Goal: Check status: Check status

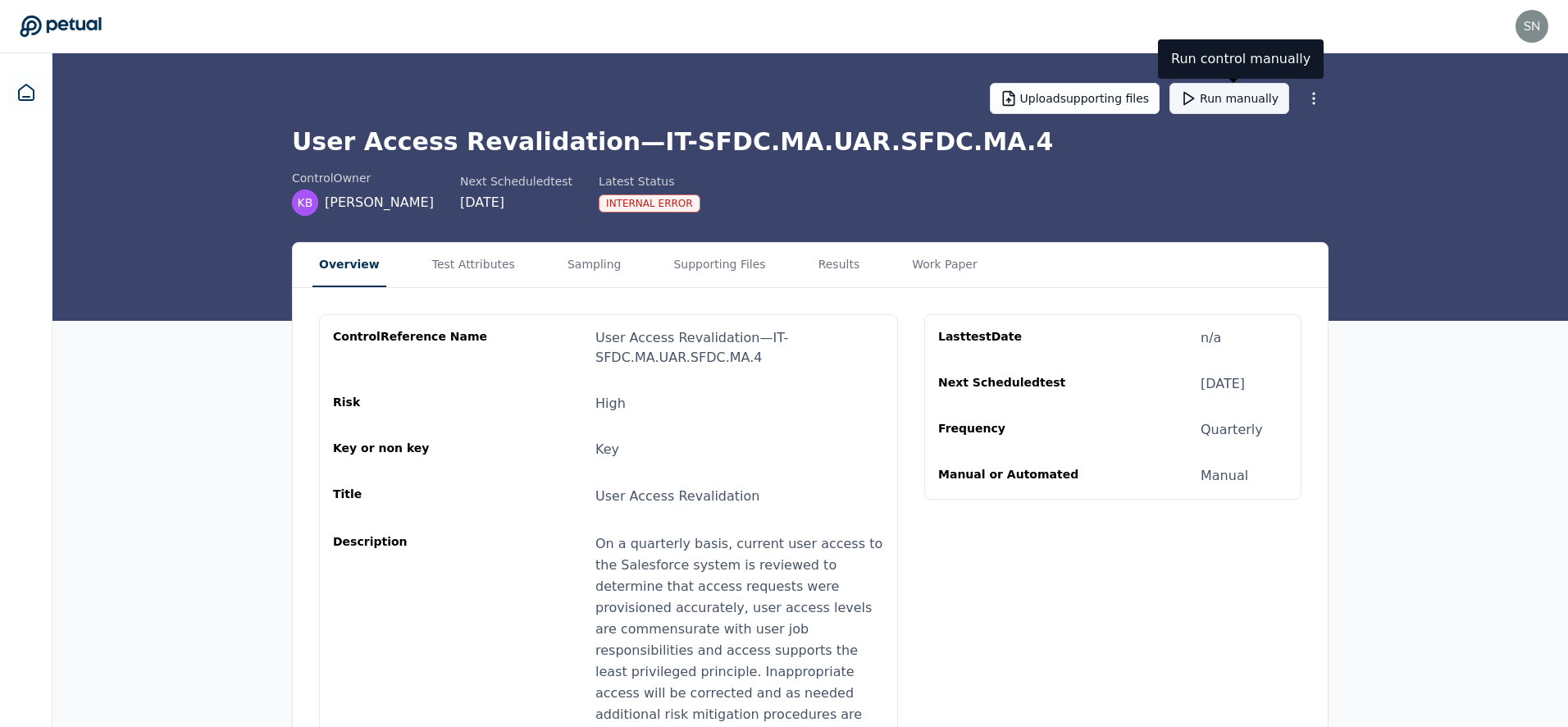
click at [1239, 105] on button "Run manually" at bounding box center [1230, 99] width 120 height 31
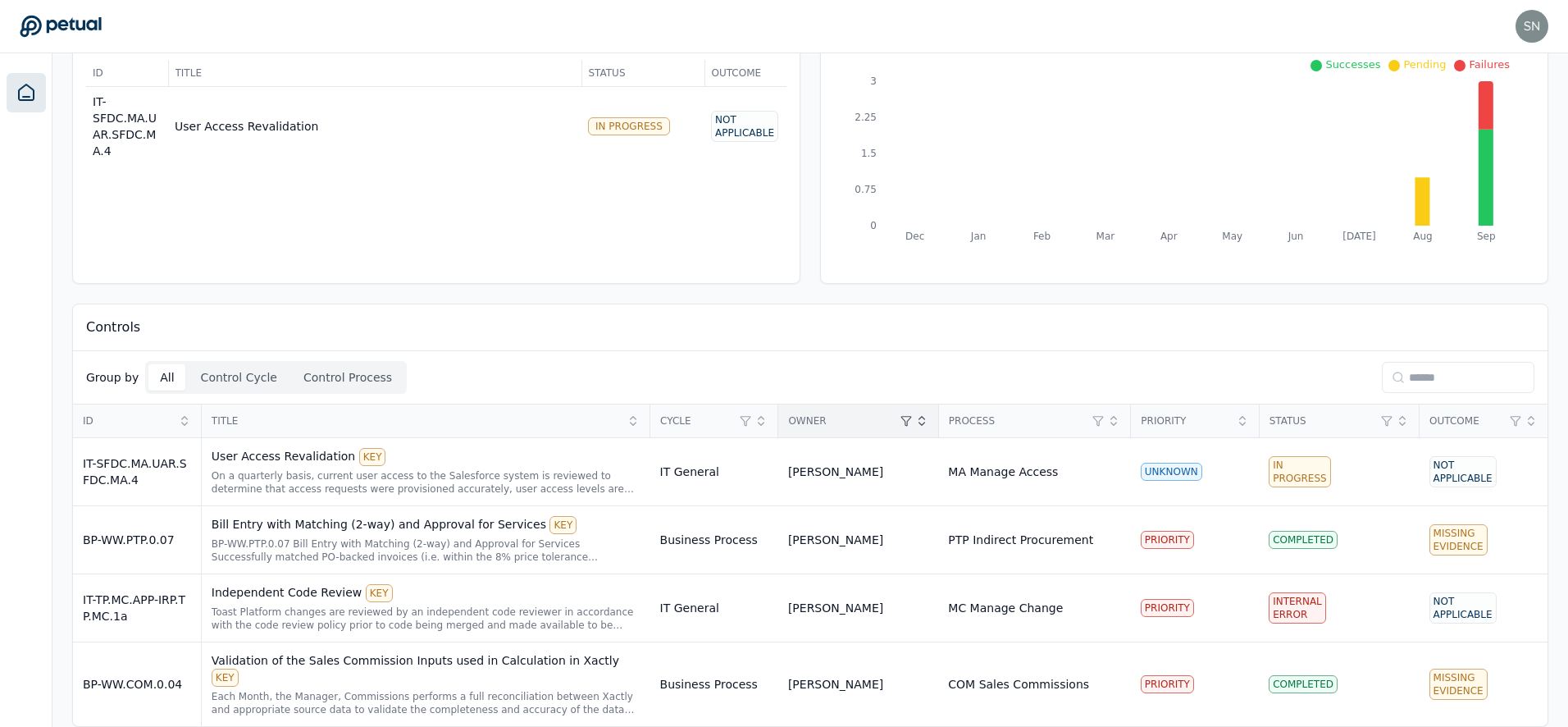
scroll to position [121, 0]
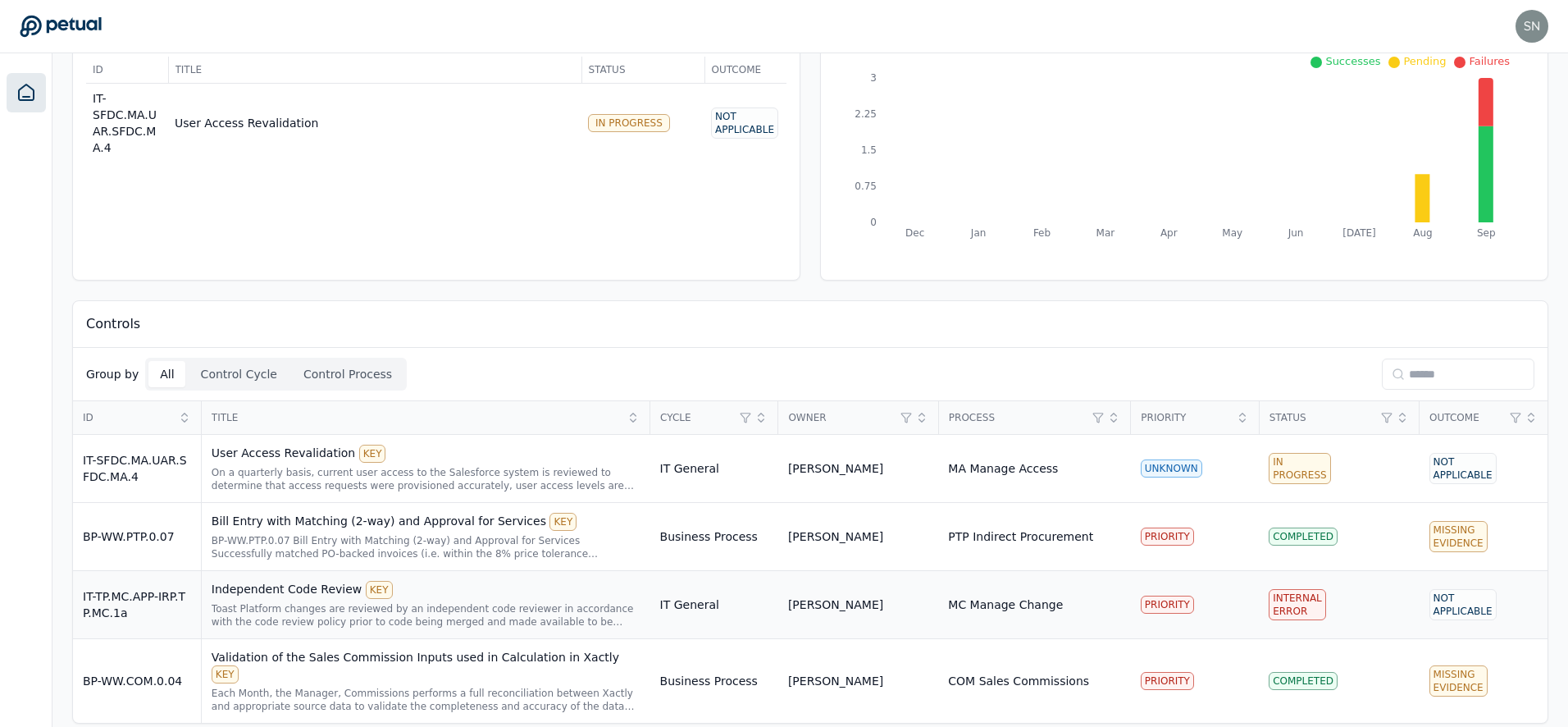
click at [667, 607] on td "IT General" at bounding box center [714, 605] width 128 height 68
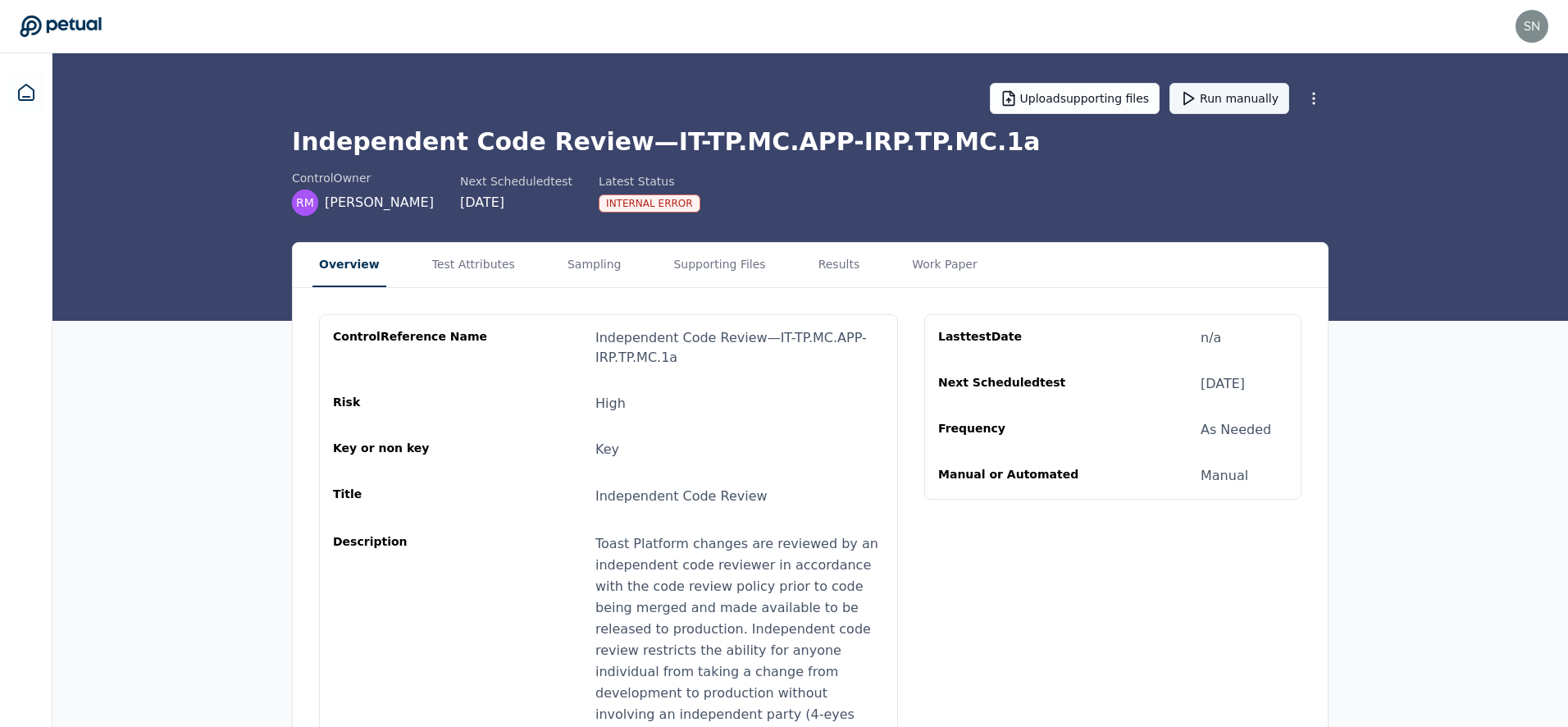
click at [1258, 90] on button "Run manually" at bounding box center [1230, 99] width 120 height 31
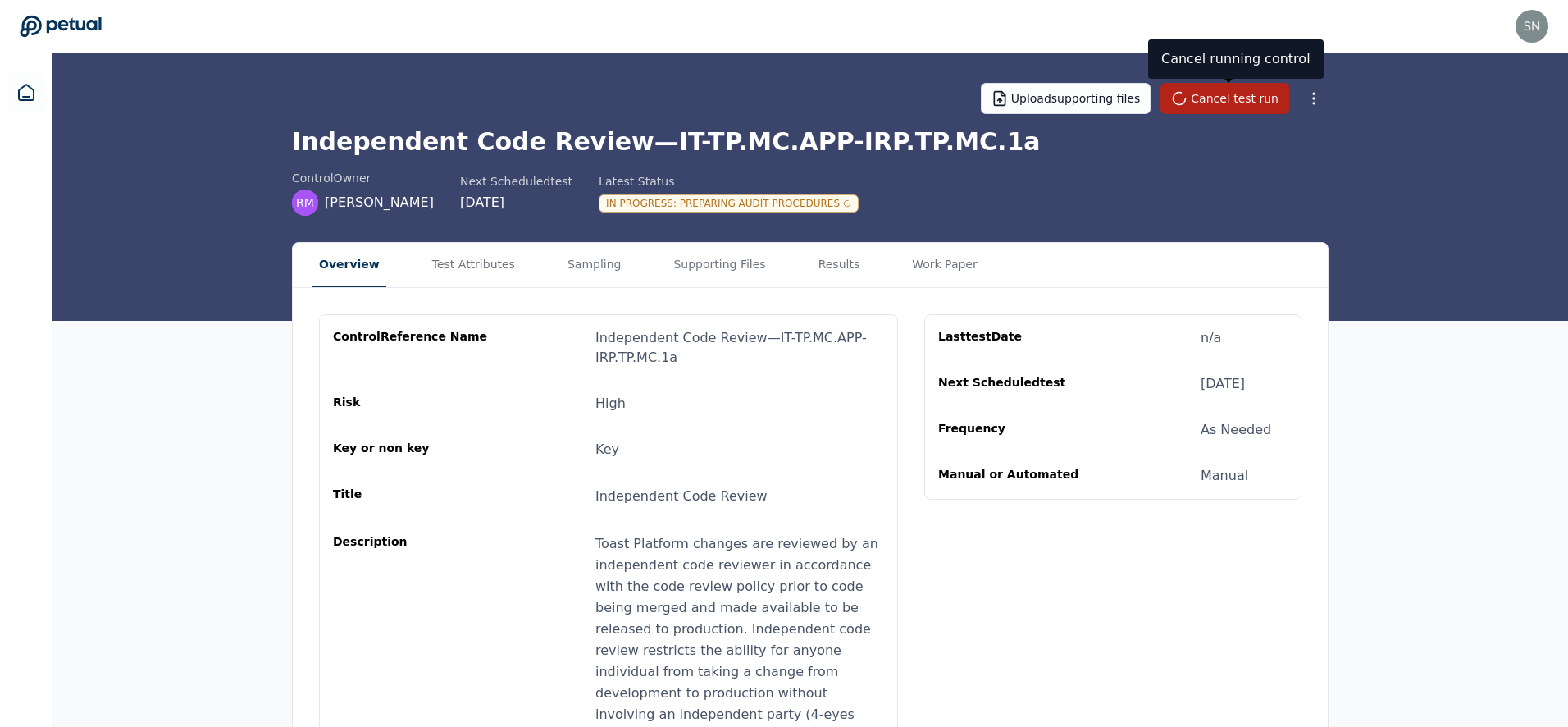
click at [699, 210] on div "In Progress : Preparing Audit Procedures" at bounding box center [728, 204] width 260 height 18
click at [608, 136] on h1 "Independent Code Review — IT-TP.MC.APP-IRP.TP.MC.1a" at bounding box center [810, 142] width 1037 height 30
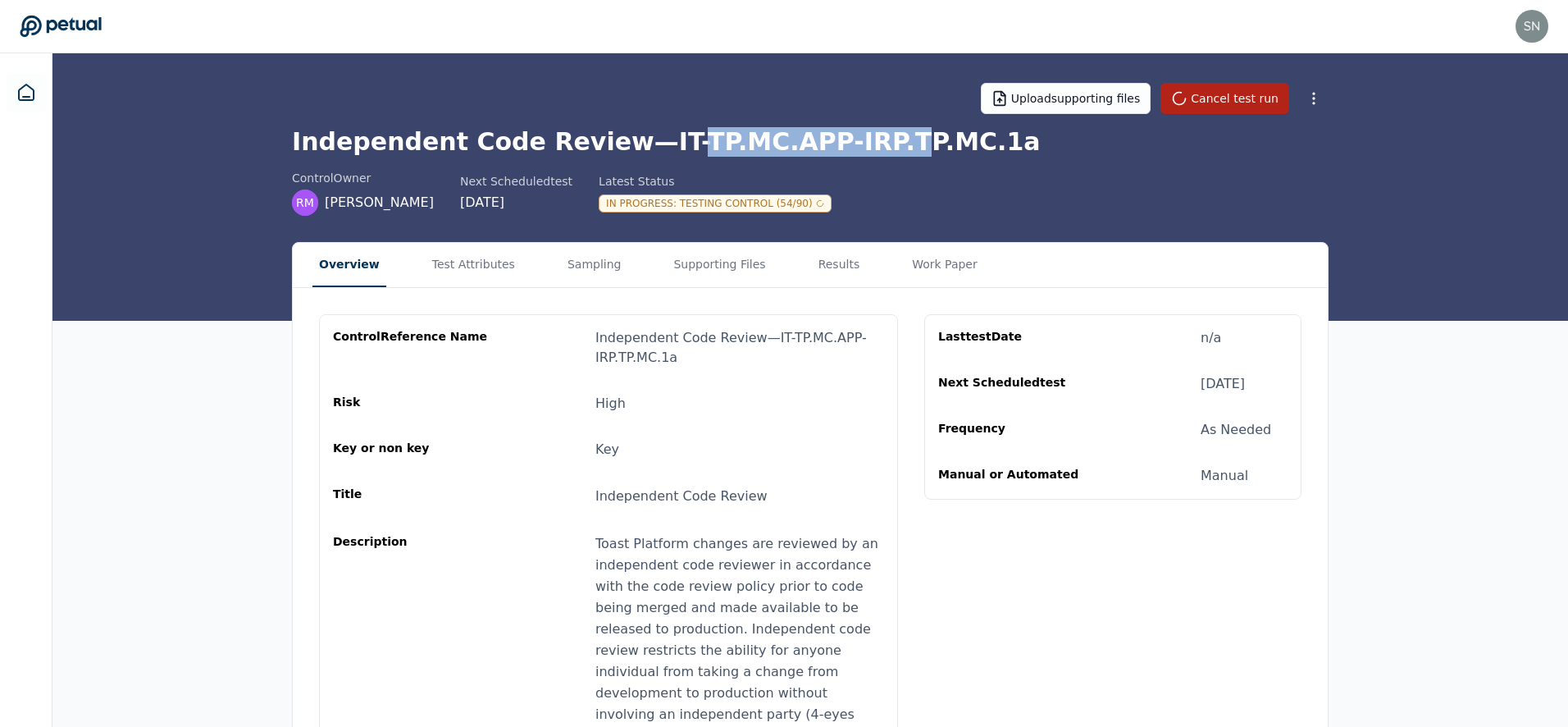
drag, startPoint x: 652, startPoint y: 139, endPoint x: 853, endPoint y: 139, distance: 201.0
click at [853, 139] on h1 "Independent Code Review — IT-TP.MC.APP-IRP.TP.MC.1a" at bounding box center [810, 142] width 1037 height 30
drag, startPoint x: 853, startPoint y: 139, endPoint x: 595, endPoint y: 131, distance: 258.1
click at [595, 131] on h1 "Independent Code Review — IT-TP.MC.APP-IRP.TP.MC.1a" at bounding box center [810, 142] width 1037 height 30
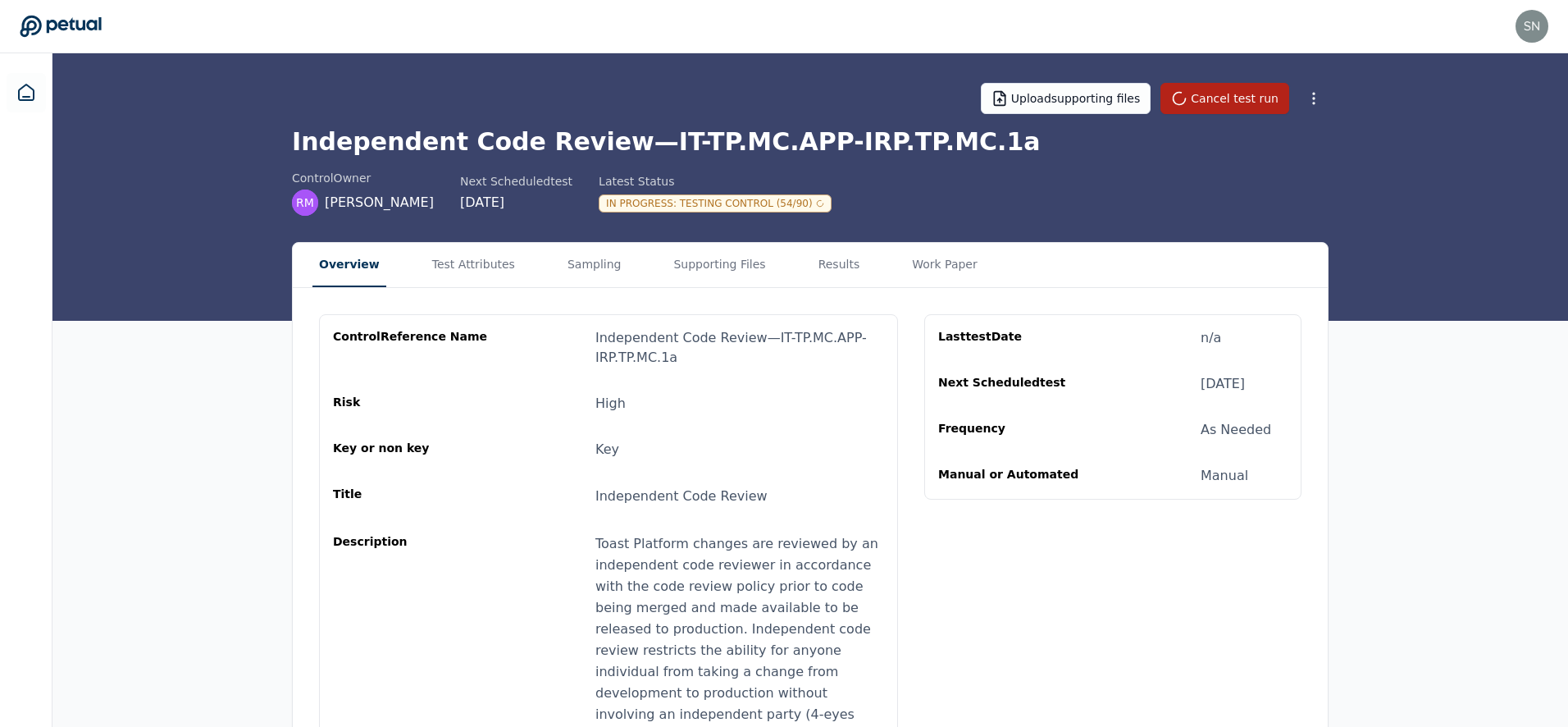
click at [595, 131] on h1 "Independent Code Review — IT-TP.MC.APP-IRP.TP.MC.1a" at bounding box center [810, 142] width 1037 height 30
drag, startPoint x: 615, startPoint y: 136, endPoint x: 875, endPoint y: 163, distance: 261.4
click at [873, 163] on div "Independent Code Review — IT-TP.MC.APP-IRP.TP.MC.1a control Owner RM Richard Mc…" at bounding box center [810, 172] width 1037 height 89
click at [860, 154] on h1 "Independent Code Review — IT-TP.MC.APP-IRP.TP.MC.1a" at bounding box center [810, 142] width 1037 height 30
click at [482, 137] on h1 "Independent Code Review — IT-TP.MC.APP-IRP.TP.MC.1a" at bounding box center [810, 142] width 1037 height 30
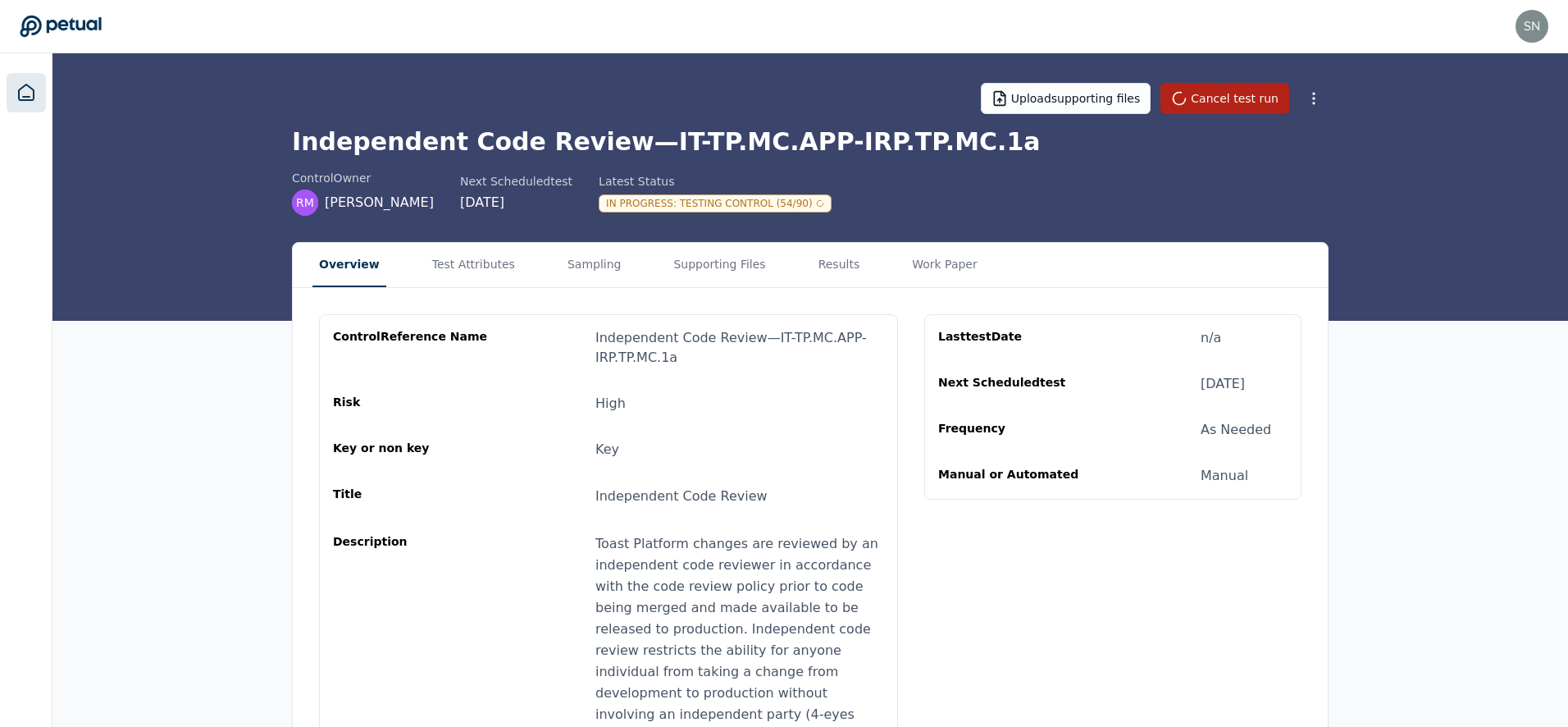
click at [13, 79] on link at bounding box center [26, 93] width 39 height 39
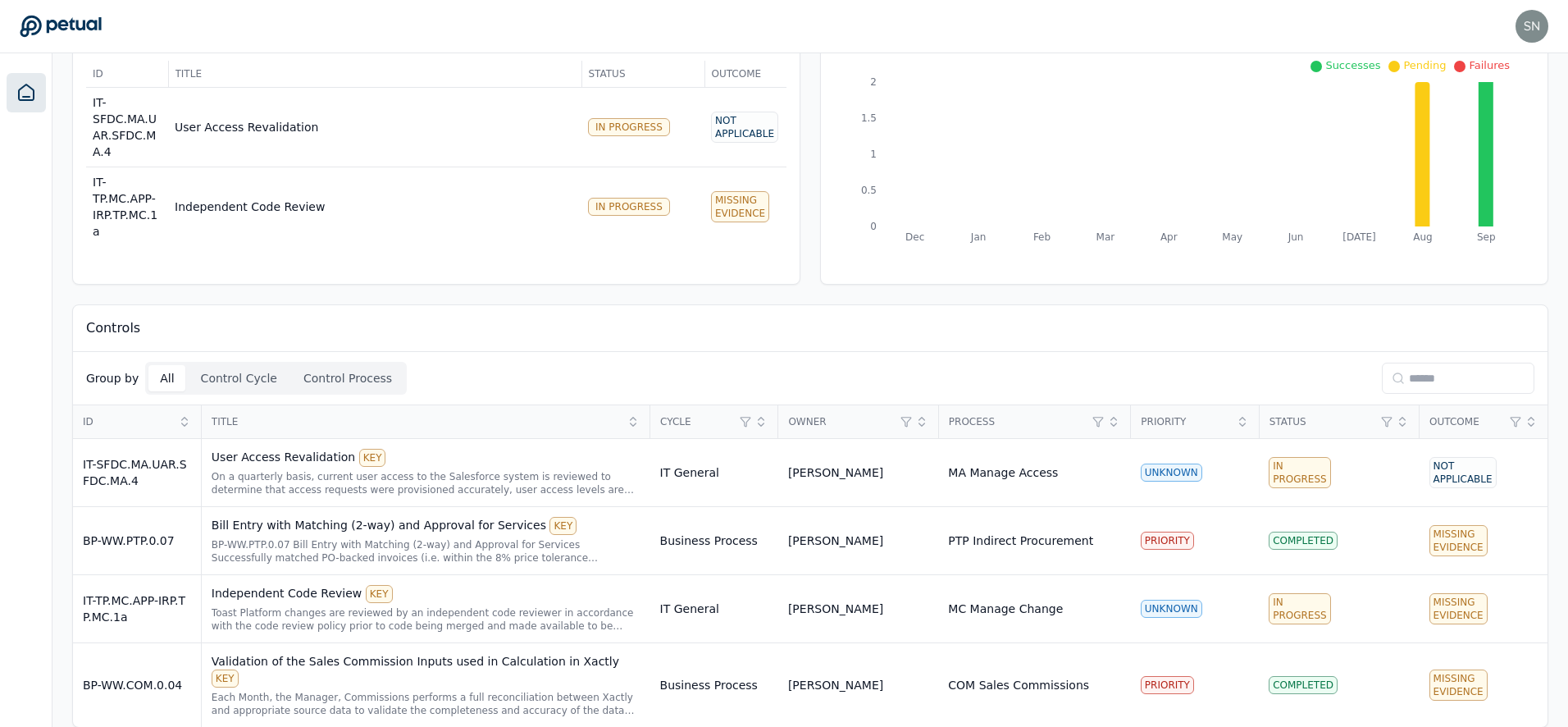
scroll to position [121, 0]
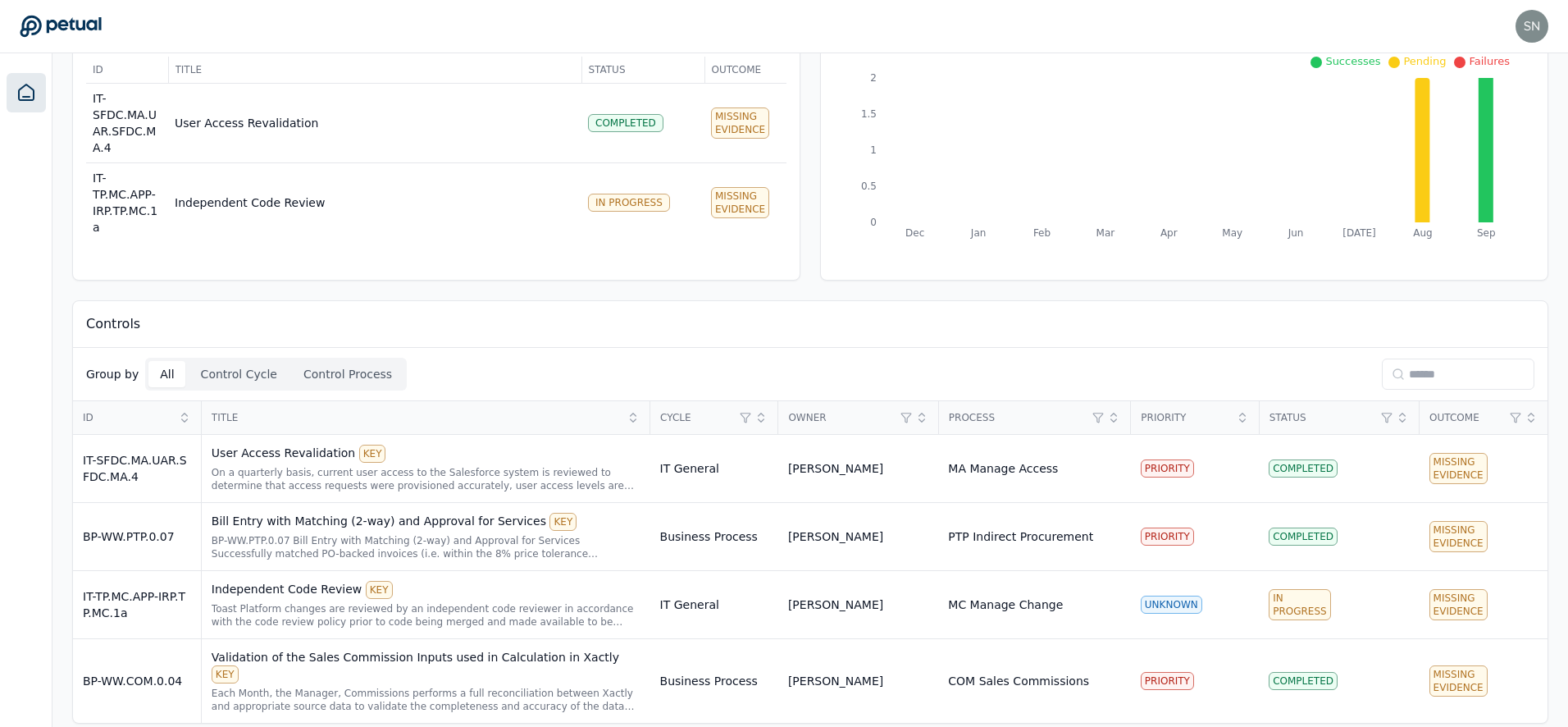
click at [707, 290] on div "Dashboard Add Control Recent Activity (24hrs) Runs New ID Title Status Outcome …" at bounding box center [810, 338] width 1515 height 811
click at [432, 613] on div "Toast Platform changes are reviewed by an independent code reviewer in accordan…" at bounding box center [426, 615] width 429 height 26
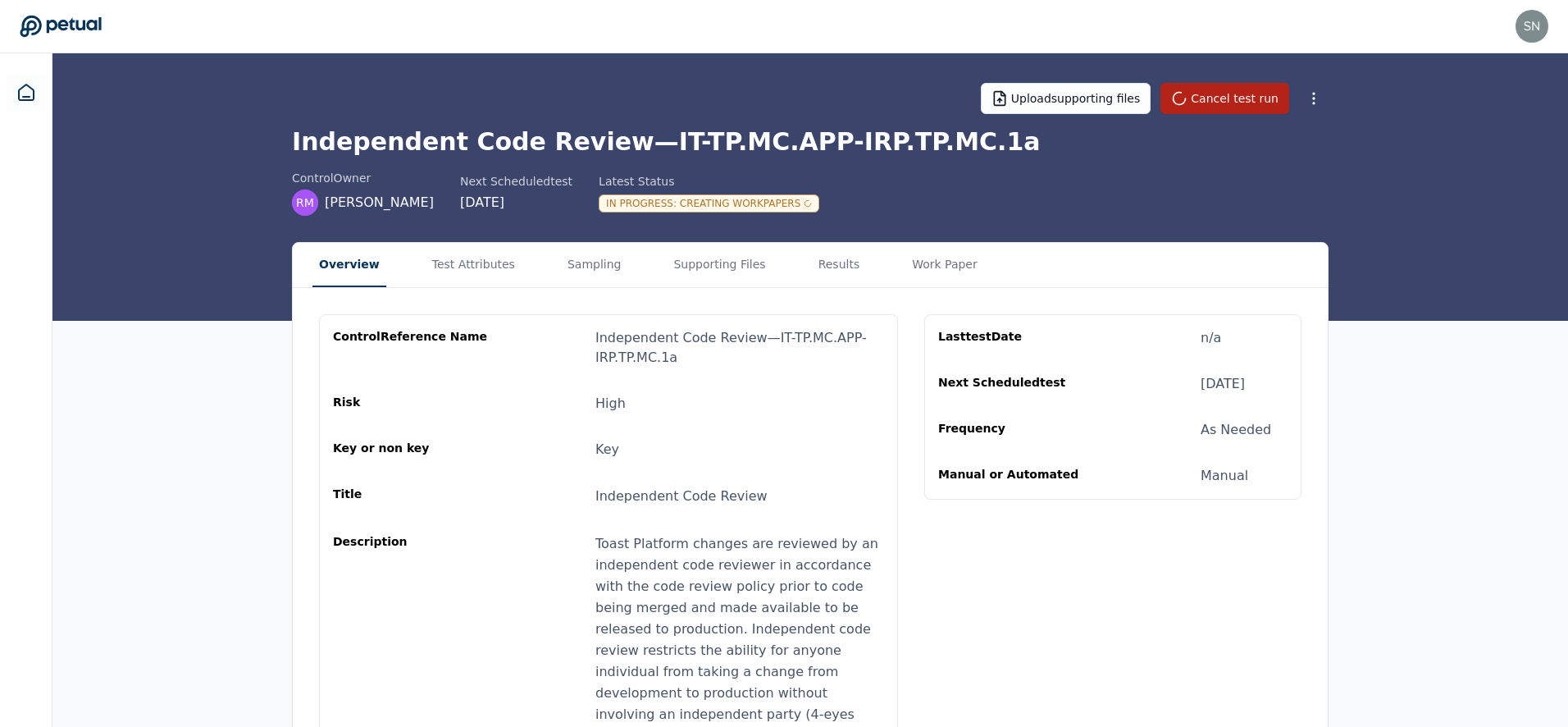
click at [752, 208] on div "In Progress : Creating Workpapers" at bounding box center [708, 204] width 221 height 18
click at [715, 200] on div "In Progress : Creating Workpapers" at bounding box center [708, 204] width 221 height 18
click at [641, 141] on h1 "Independent Code Review — IT-TP.MC.APP-IRP.TP.MC.1a" at bounding box center [810, 142] width 1037 height 30
click at [504, 134] on h1 "Independent Code Review — IT-TP.MC.APP-IRP.TP.MC.1a" at bounding box center [810, 142] width 1037 height 30
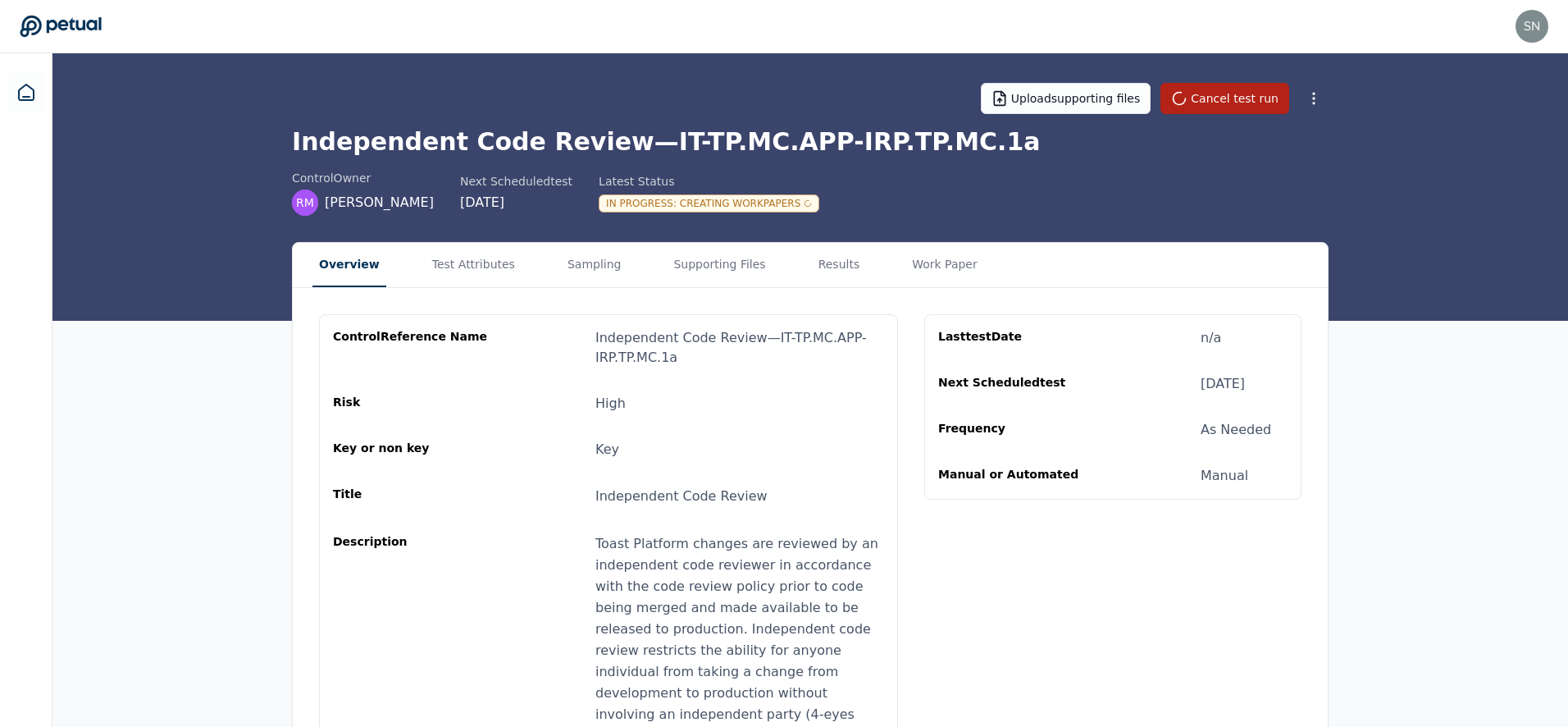
click at [554, 140] on h1 "Independent Code Review — IT-TP.MC.APP-IRP.TP.MC.1a" at bounding box center [810, 142] width 1037 height 30
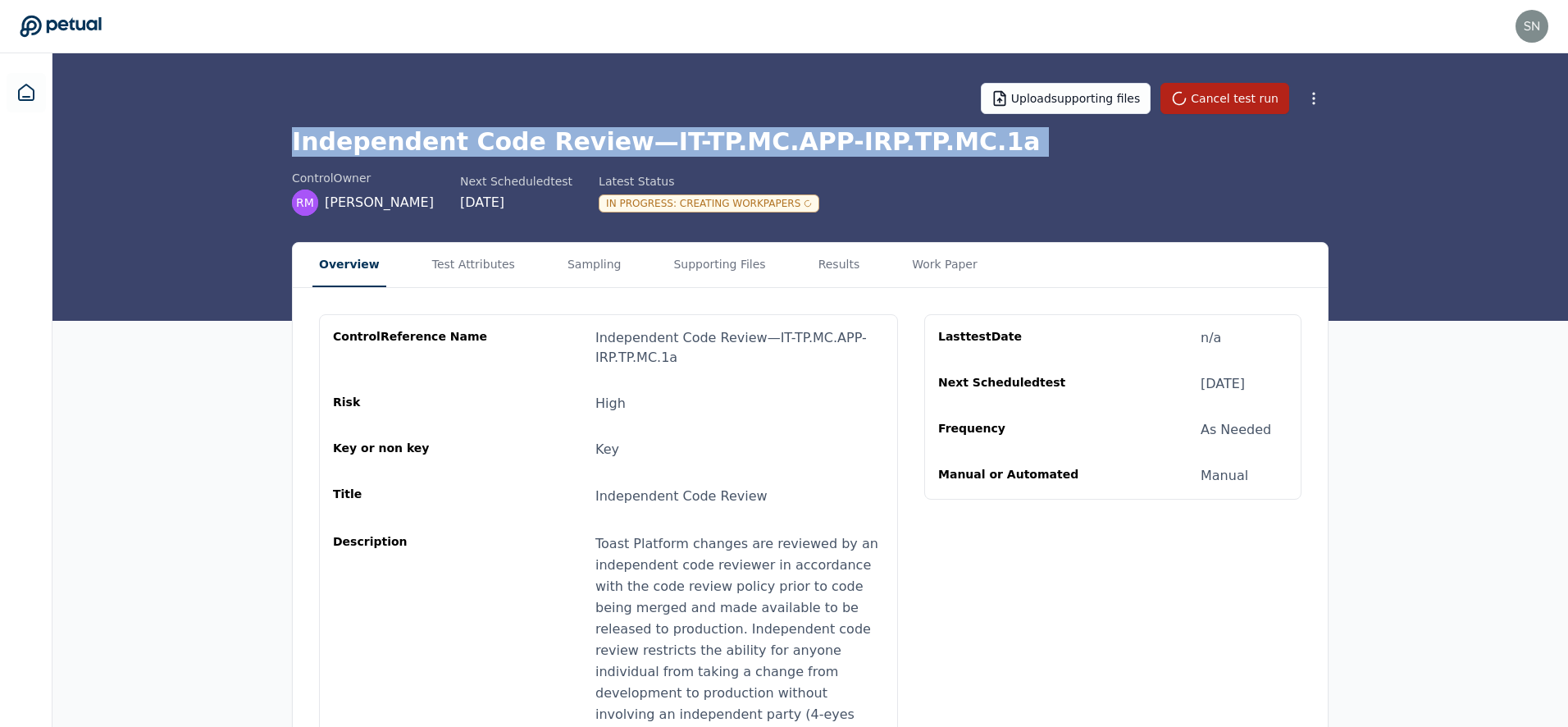
click at [554, 140] on h1 "Independent Code Review — IT-TP.MC.APP-IRP.TP.MC.1a" at bounding box center [810, 142] width 1037 height 30
click at [575, 136] on h1 "Independent Code Review — IT-TP.MC.APP-IRP.TP.MC.1a" at bounding box center [810, 142] width 1037 height 30
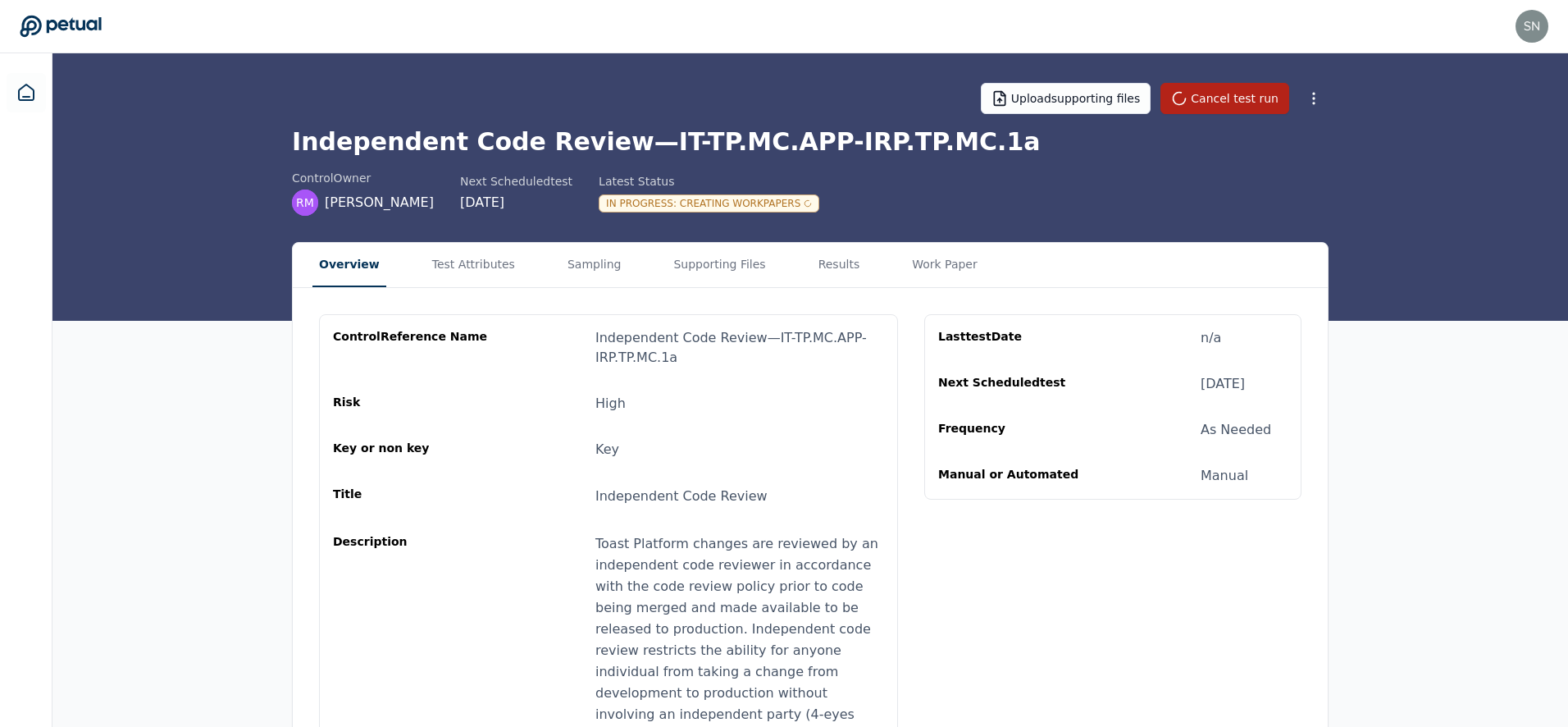
click at [748, 204] on div "In Progress : Creating Workpapers" at bounding box center [708, 204] width 221 height 18
click at [743, 140] on h1 "Independent Code Review — IT-TP.MC.APP-IRP.TP.MC.1a" at bounding box center [810, 142] width 1037 height 30
click at [735, 141] on h1 "Independent Code Review — IT-TP.MC.APP-IRP.TP.MC.1a" at bounding box center [810, 142] width 1037 height 30
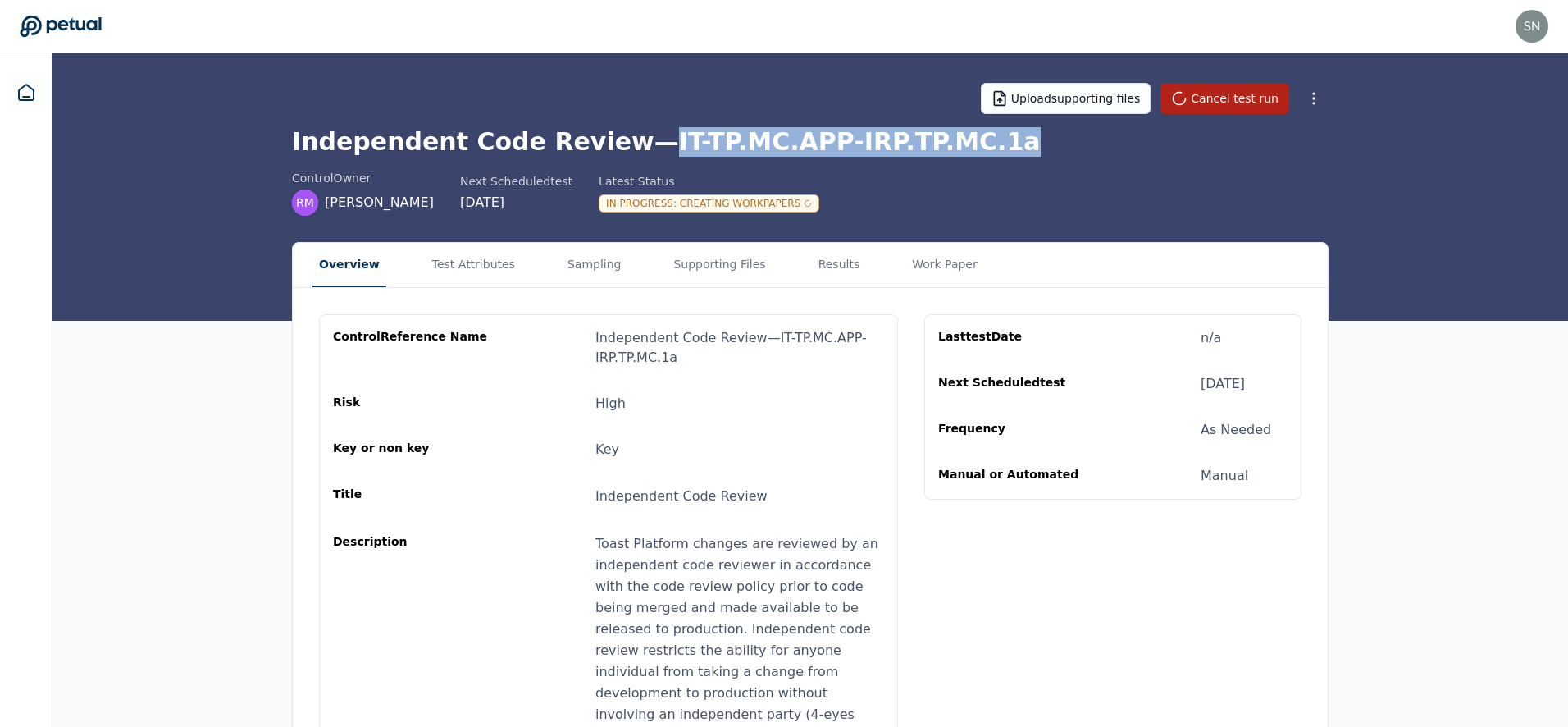
drag, startPoint x: 992, startPoint y: 142, endPoint x: 623, endPoint y: 140, distance: 369.0
click at [624, 140] on h1 "Independent Code Review — IT-TP.MC.APP-IRP.TP.MC.1a" at bounding box center [810, 142] width 1037 height 30
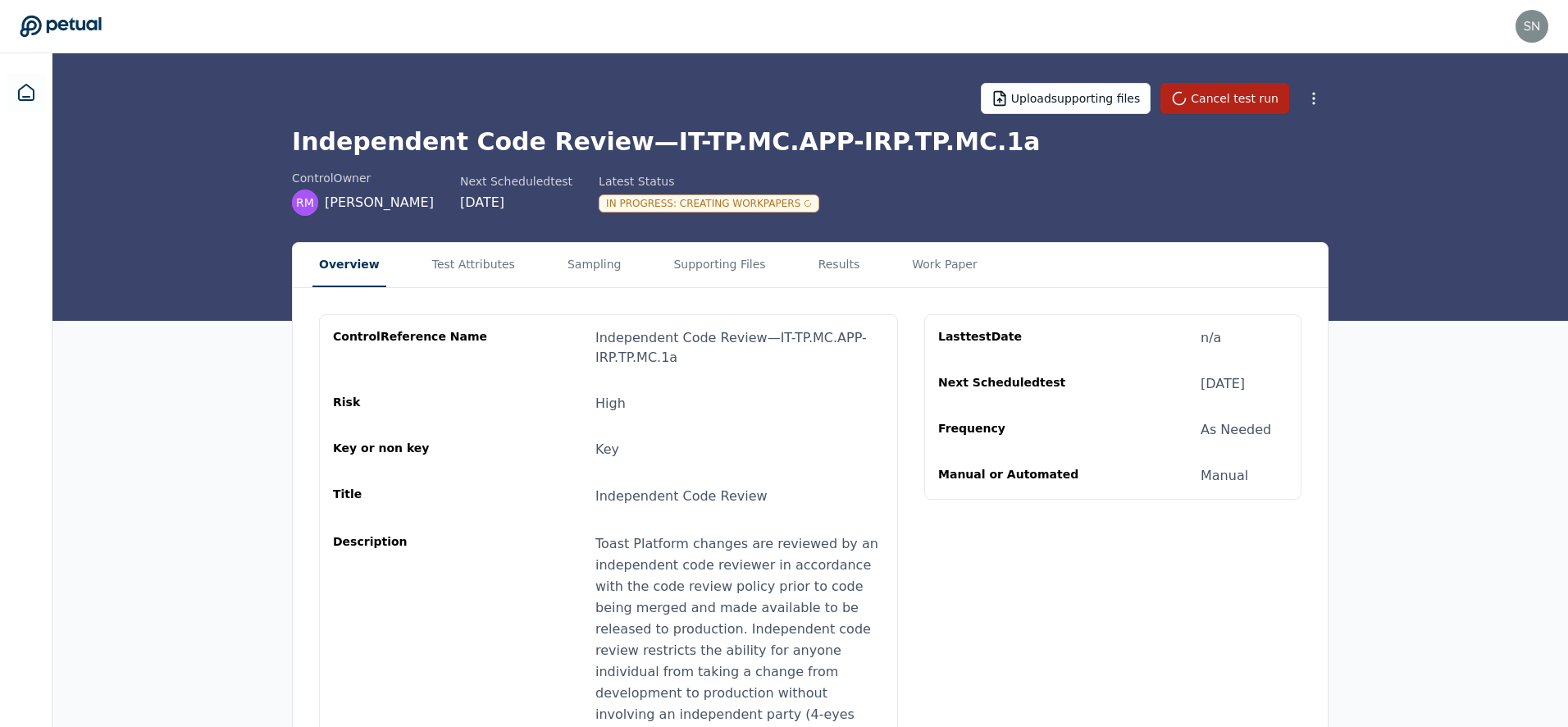
click at [458, 142] on h1 "Independent Code Review — IT-TP.MC.APP-IRP.TP.MC.1a" at bounding box center [810, 142] width 1037 height 30
click at [511, 137] on h1 "Independent Code Review — IT-TP.MC.APP-IRP.TP.MC.1a" at bounding box center [810, 142] width 1037 height 30
click at [475, 139] on h1 "Independent Code Review — IT-TP.MC.APP-IRP.TP.MC.1a" at bounding box center [810, 142] width 1037 height 30
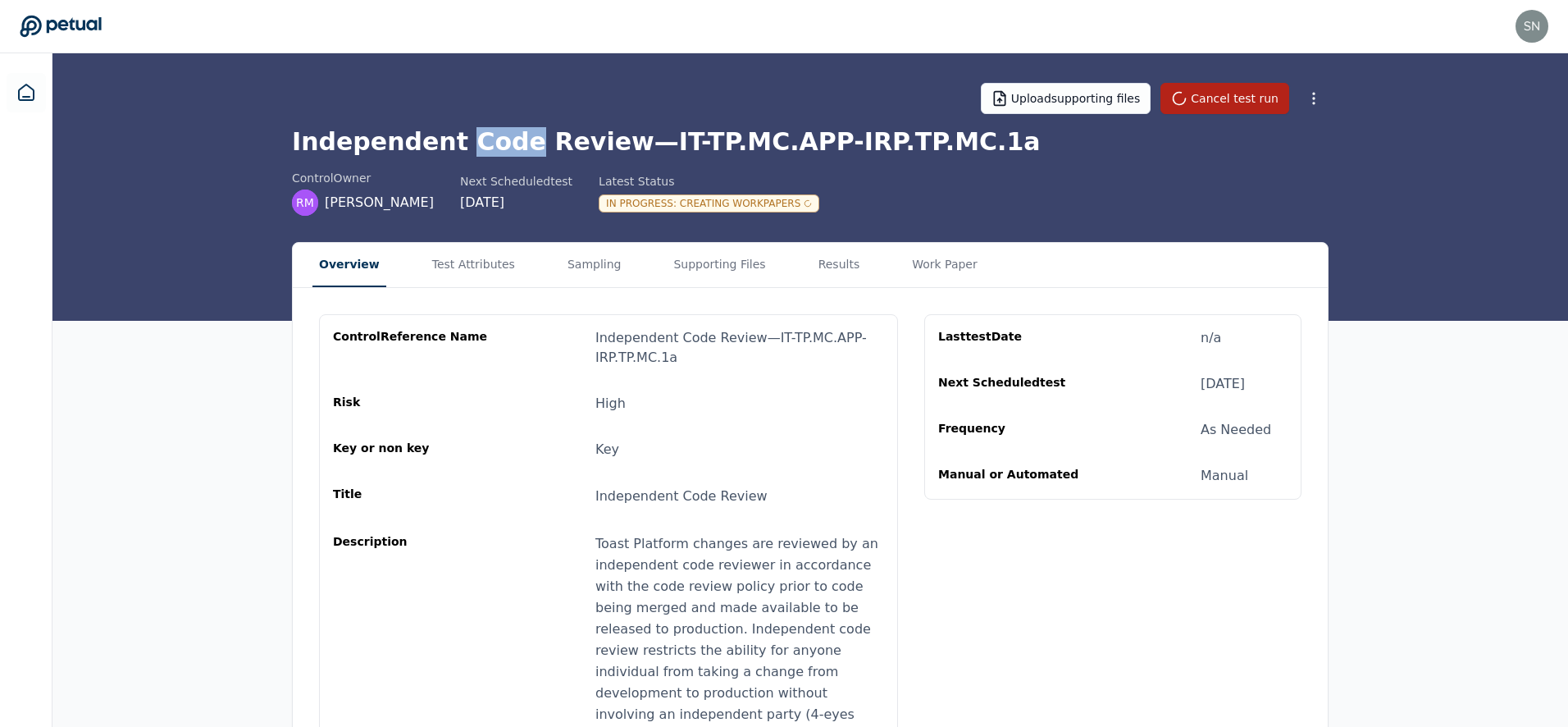
click at [475, 139] on h1 "Independent Code Review — IT-TP.MC.APP-IRP.TP.MC.1a" at bounding box center [810, 142] width 1037 height 30
click at [519, 138] on h1 "Independent Code Review — IT-TP.MC.APP-IRP.TP.MC.1a" at bounding box center [810, 142] width 1037 height 30
click at [519, 149] on h1 "Independent Code Review — IT-TP.MC.APP-IRP.TP.MC.1a" at bounding box center [810, 142] width 1037 height 30
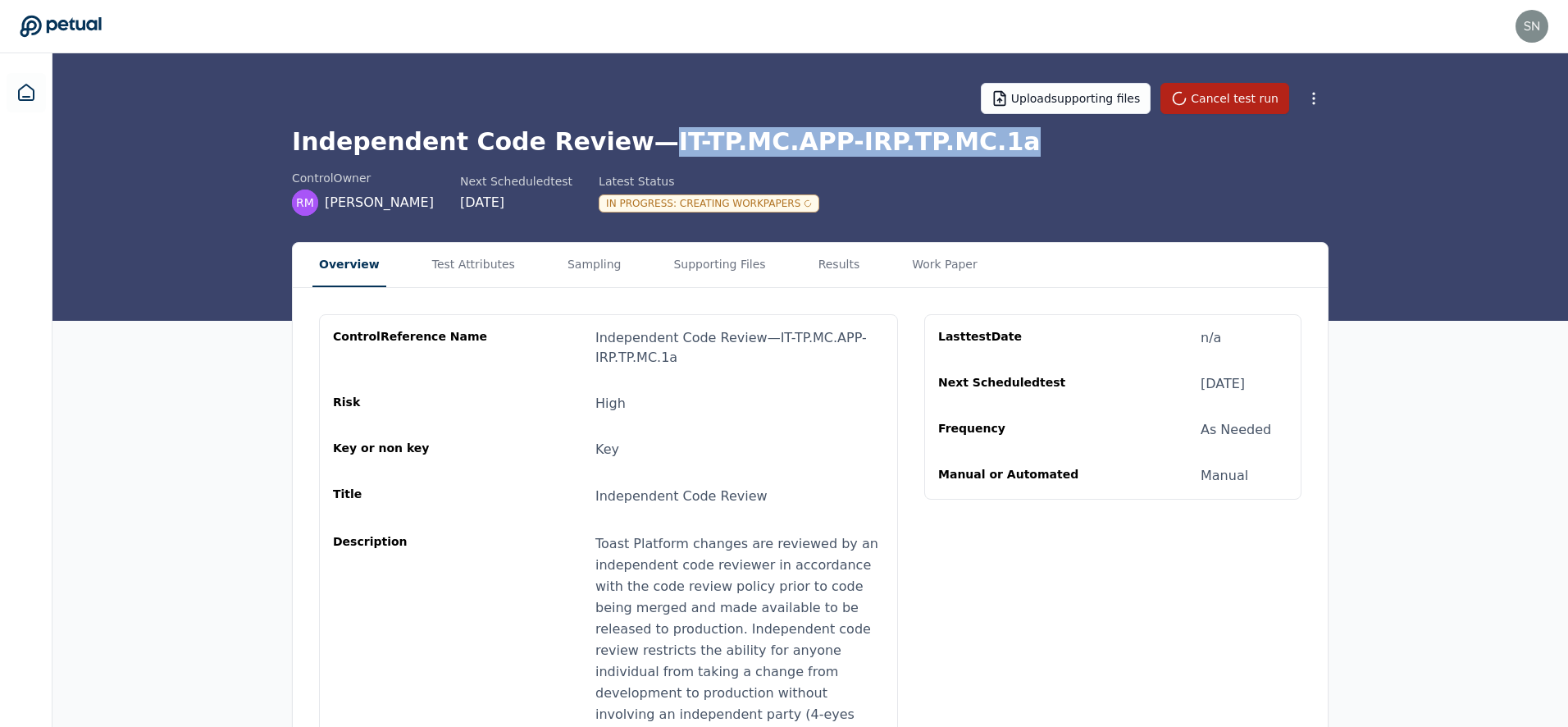
drag, startPoint x: 629, startPoint y: 141, endPoint x: 976, endPoint y: 141, distance: 347.0
click at [976, 141] on h1 "Independent Code Review — IT-TP.MC.APP-IRP.TP.MC.1a" at bounding box center [810, 142] width 1037 height 30
drag, startPoint x: 970, startPoint y: 142, endPoint x: 618, endPoint y: 145, distance: 352.0
click at [618, 145] on h1 "Independent Code Review — IT-TP.MC.APP-IRP.TP.MC.1a" at bounding box center [810, 142] width 1037 height 30
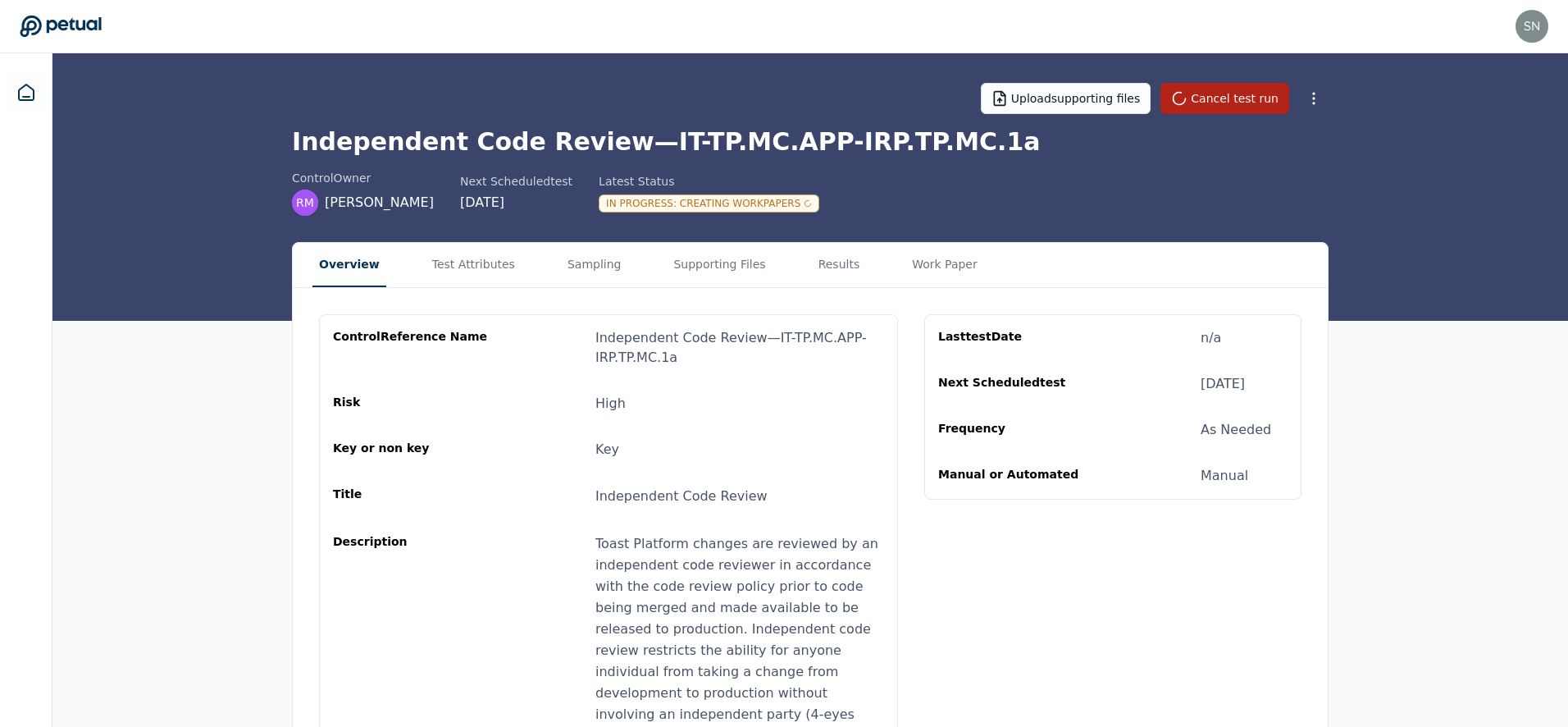
click at [498, 142] on h1 "Independent Code Review — IT-TP.MC.APP-IRP.TP.MC.1a" at bounding box center [810, 142] width 1037 height 30
click at [629, 140] on h1 "Independent Code Review — IT-TP.MC.APP-IRP.TP.MC.1a" at bounding box center [810, 142] width 1037 height 30
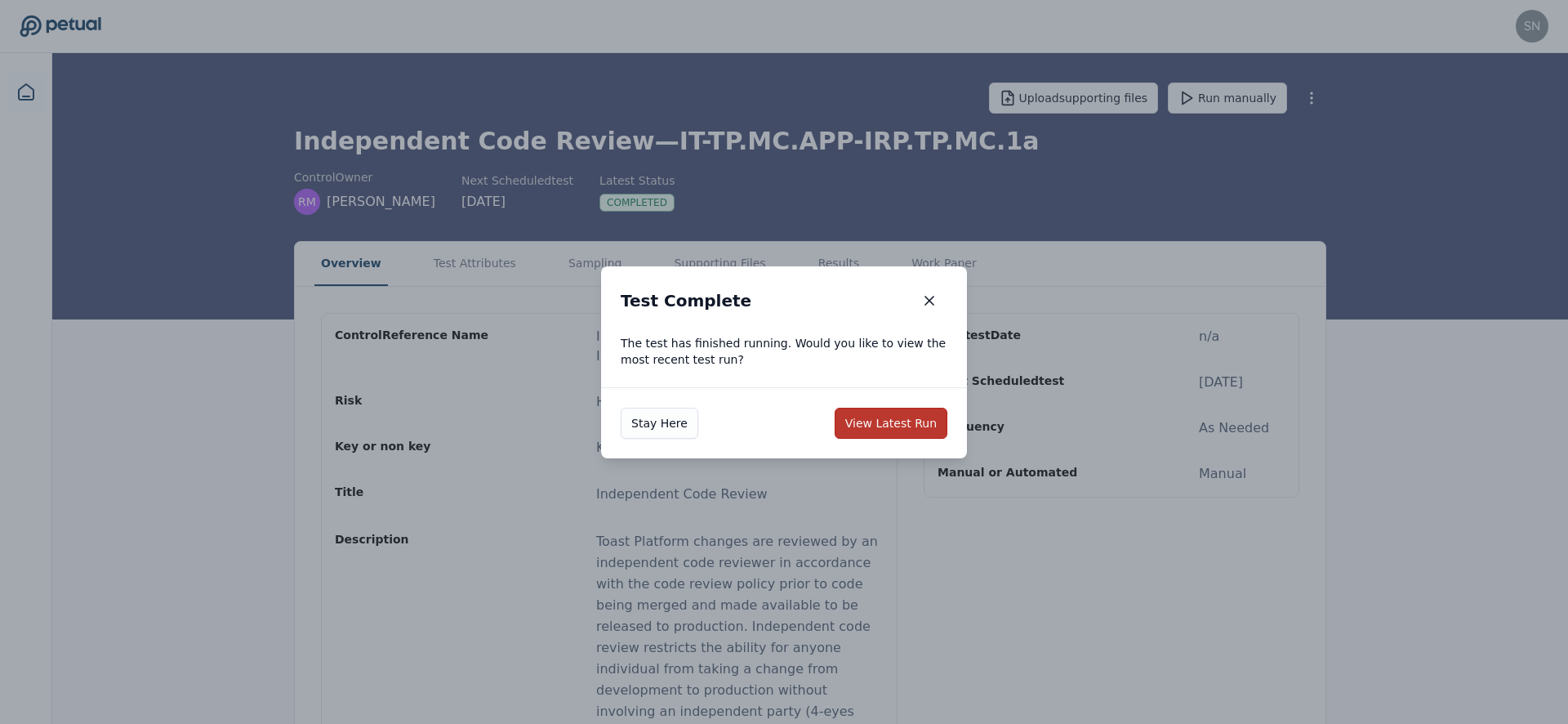
click at [903, 426] on button "View Latest Run" at bounding box center [891, 424] width 113 height 31
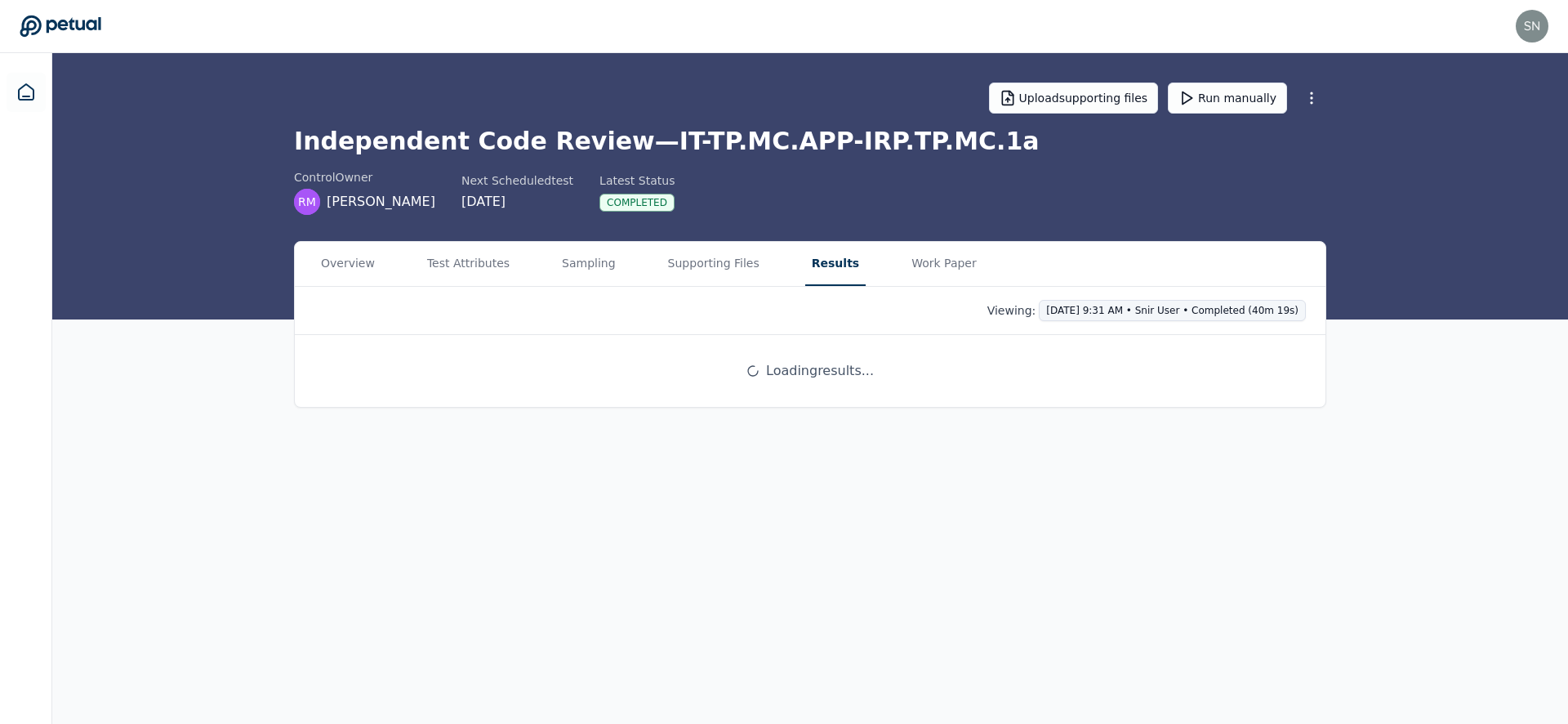
click at [1109, 308] on html "[EMAIL_ADDRESS] [EMAIL_ADDRESS] Sign out Upload supporting files Run manually I…" at bounding box center [784, 362] width 1568 height 724
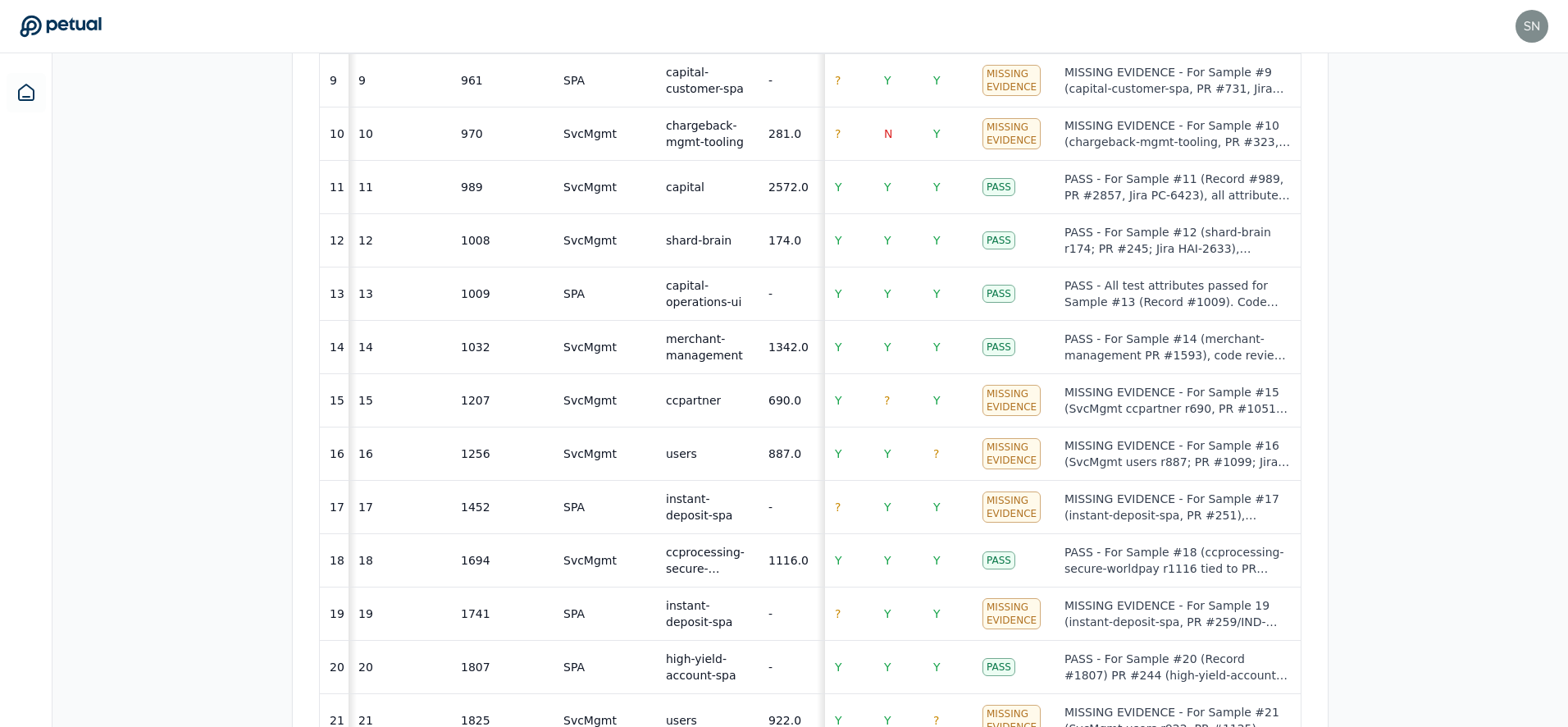
scroll to position [1083, 0]
